Goal: Transaction & Acquisition: Obtain resource

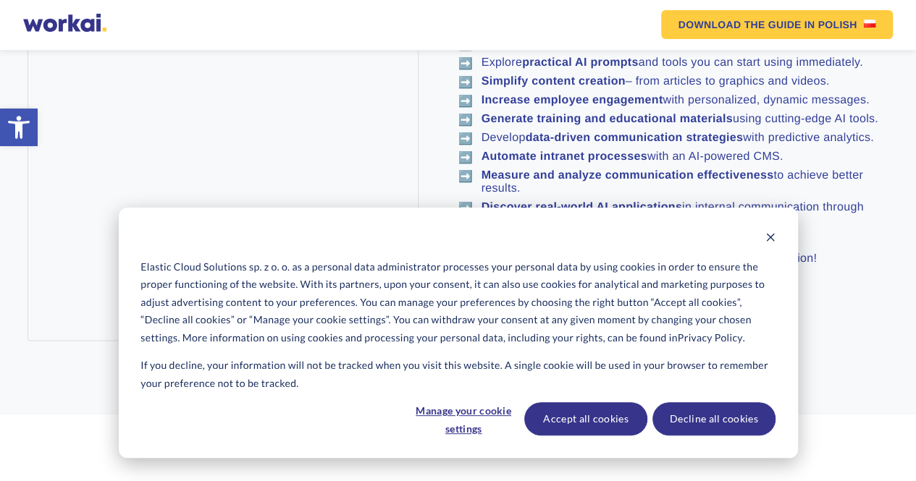
click at [817, 164] on li "➡️ Automate intranet processes with an AI-powered CMS." at bounding box center [673, 157] width 430 height 13
click at [777, 237] on div "Elastic Cloud Solutions sp. z o. o. as a personal data administrator processes …" at bounding box center [458, 333] width 679 height 250
click at [772, 237] on icon "Dismiss cookie banner" at bounding box center [770, 237] width 10 height 10
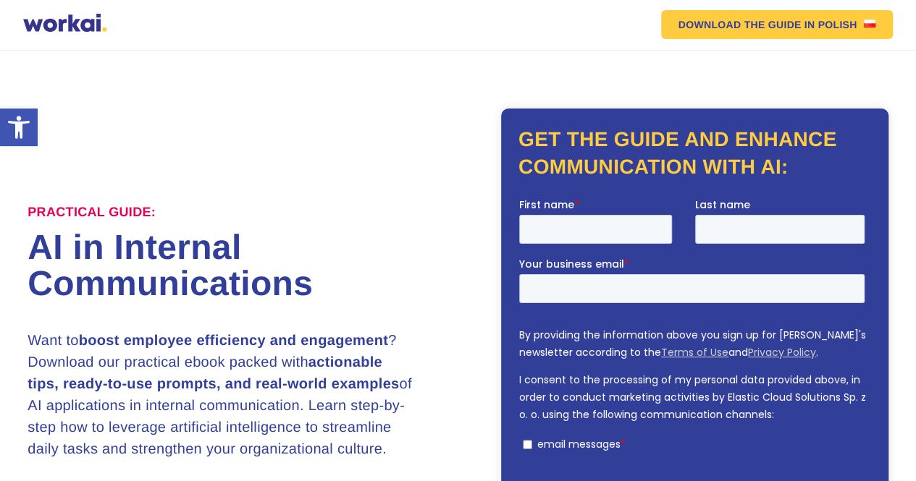
click at [309, 368] on h3 "Want to boost employee efficiency and engagement ? Download our practical ebook…" at bounding box center [221, 395] width 387 height 130
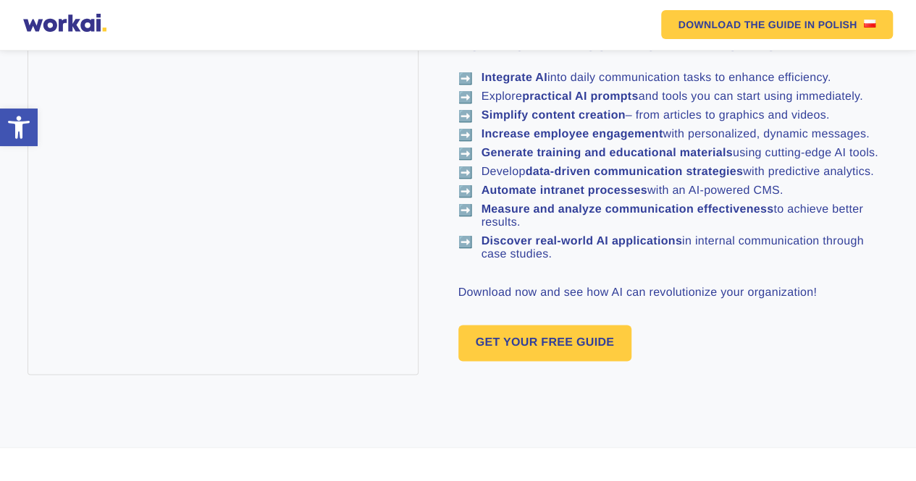
scroll to position [811, 0]
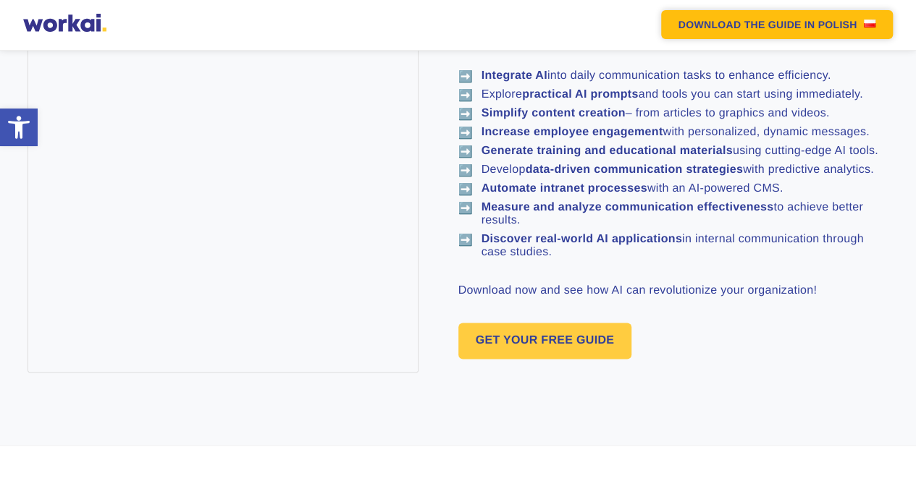
click at [816, 20] on link "DOWNLOAD THE GUIDE IN POLISH" at bounding box center [777, 24] width 232 height 29
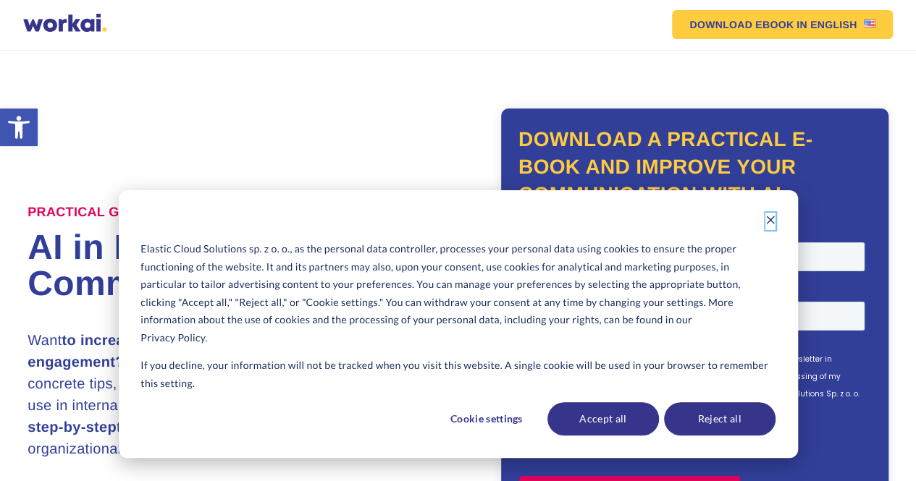
click at [769, 218] on icon "Dismiss cookie banner" at bounding box center [770, 220] width 10 height 10
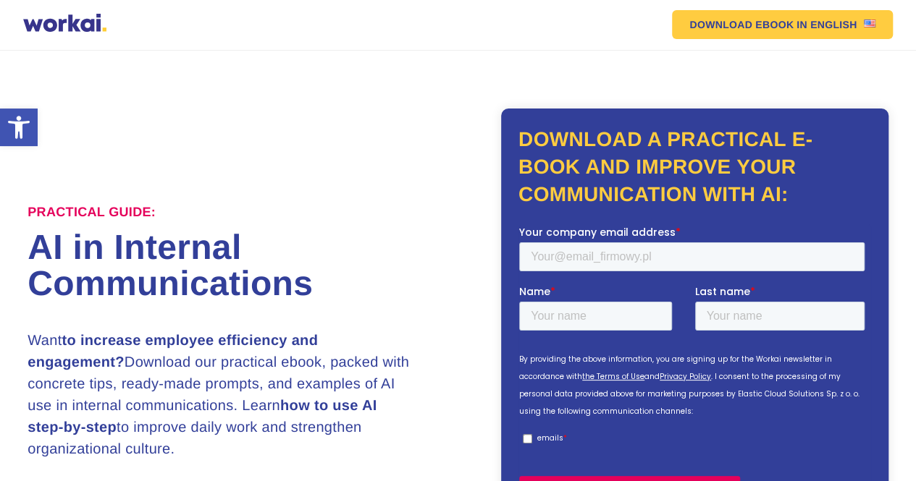
scroll to position [421, 0]
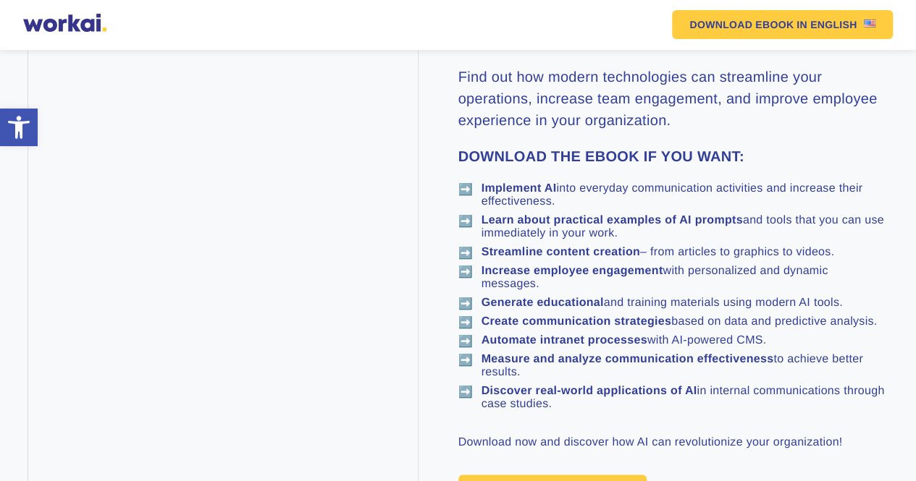
scroll to position [682, 0]
click at [737, 227] on font "Learn about practical examples of AI prompts" at bounding box center [611, 222] width 261 height 12
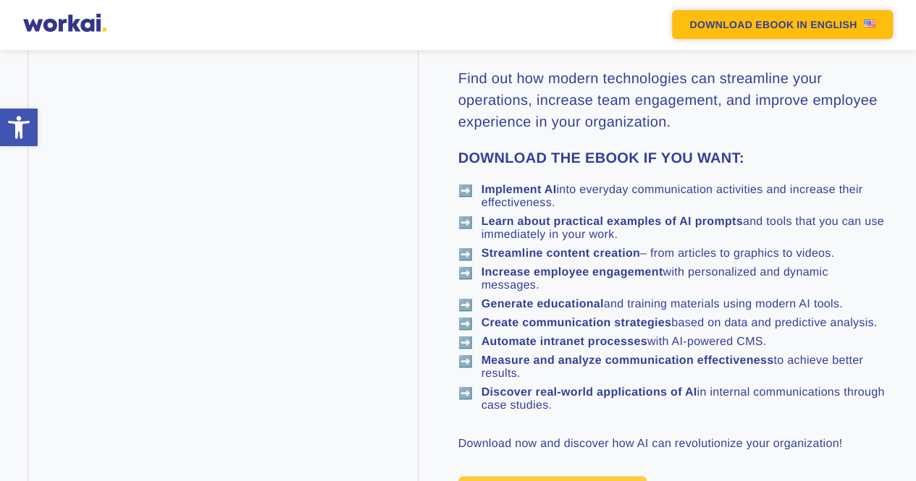
click at [785, 22] on font "DOWNLOAD EBOOK" at bounding box center [741, 25] width 104 height 12
